Goal: Information Seeking & Learning: Learn about a topic

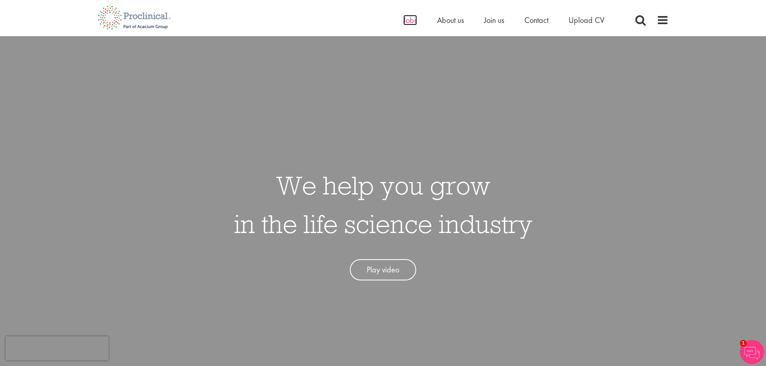
click at [407, 21] on span "Jobs" at bounding box center [410, 20] width 14 height 10
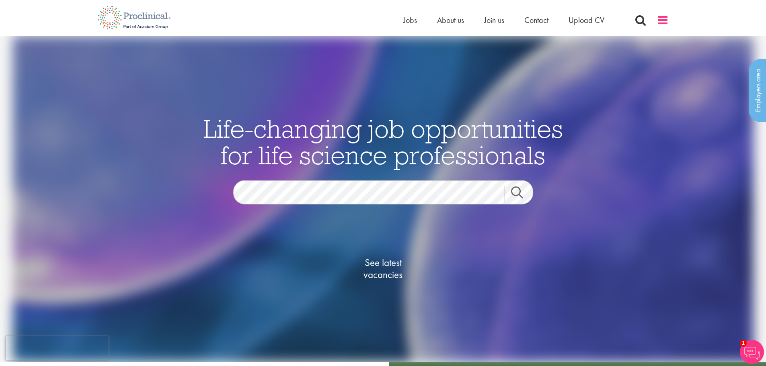
click at [661, 22] on span at bounding box center [663, 20] width 12 height 12
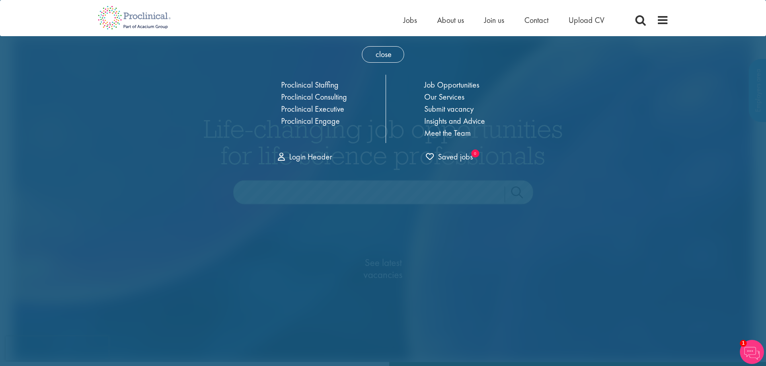
click at [298, 18] on div "Home Jobs About us Join us Contact Upload CV" at bounding box center [380, 15] width 577 height 30
drag, startPoint x: 442, startPoint y: 83, endPoint x: 463, endPoint y: 85, distance: 21.4
click at [442, 83] on link "Job Opportunities" at bounding box center [451, 85] width 55 height 10
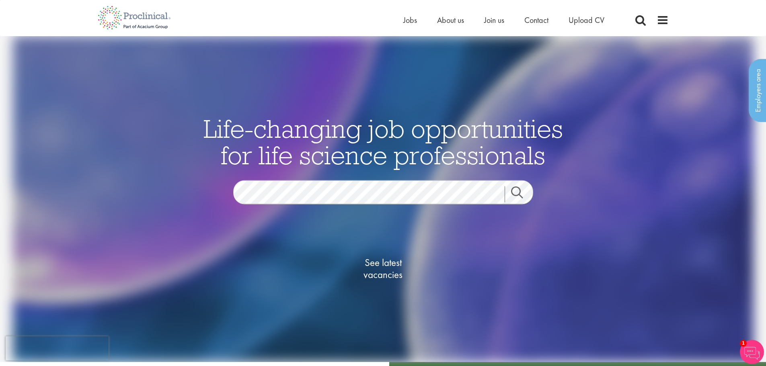
click at [272, 177] on div "Life-changing job opportunities for life science professionals Jobs Search See …" at bounding box center [383, 215] width 402 height 201
